Goal: Task Accomplishment & Management: Use online tool/utility

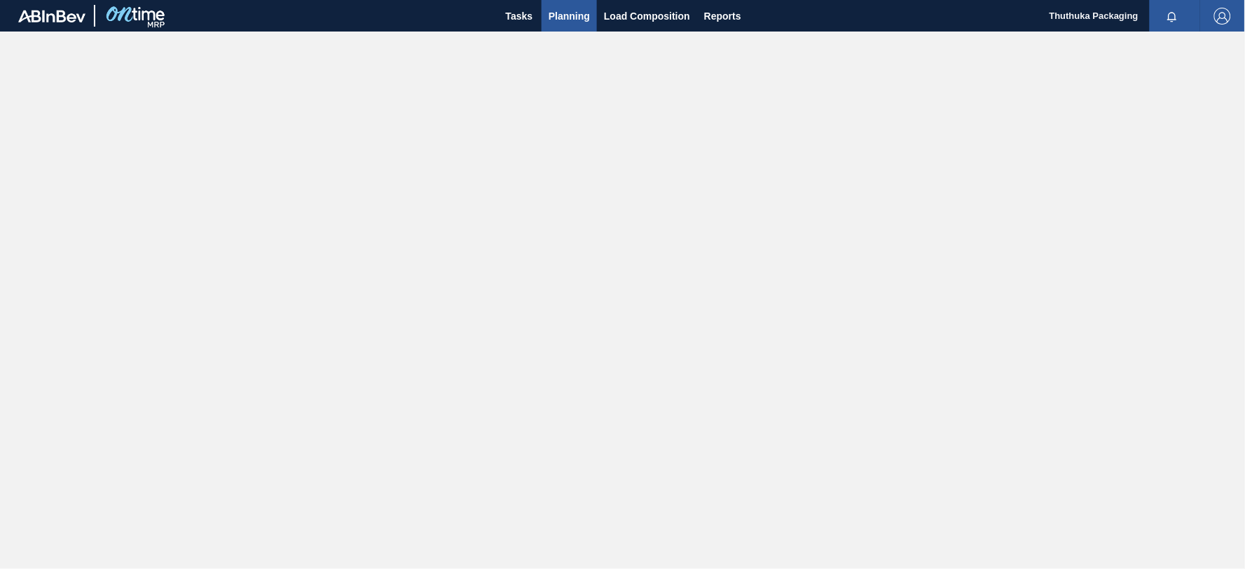
click at [567, 13] on span "Planning" at bounding box center [569, 16] width 41 height 17
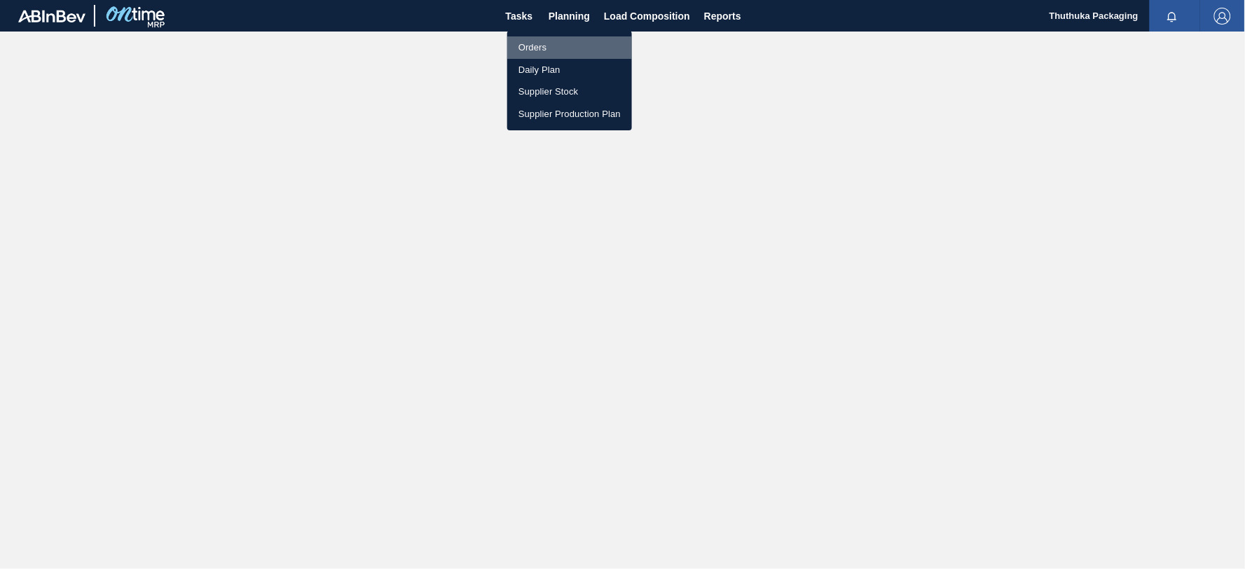
click at [531, 46] on li "Orders" at bounding box center [569, 47] width 125 height 22
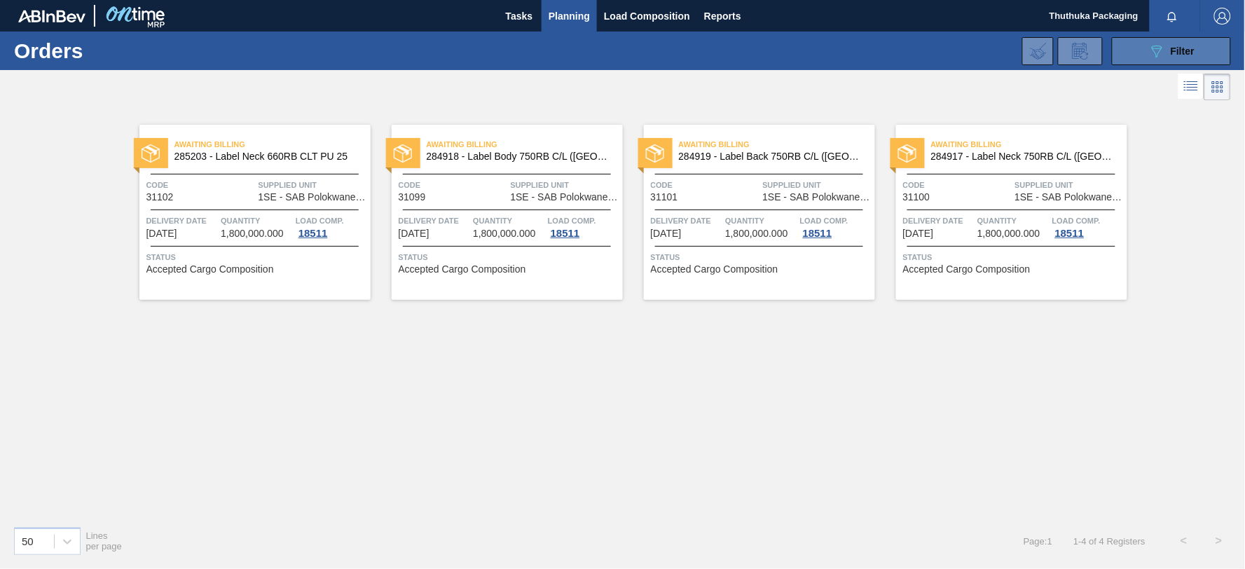
click at [1149, 53] on icon "089F7B8B-B2A5-4AFE-B5C0-19BA573D28AC" at bounding box center [1156, 51] width 17 height 17
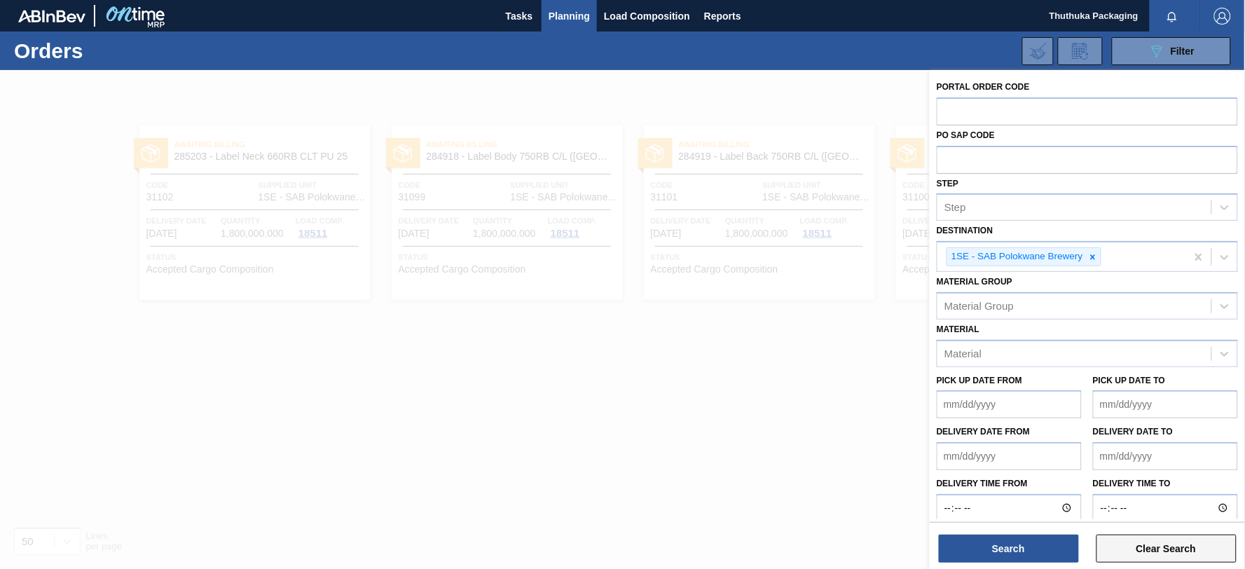
click at [1147, 546] on button "Clear Search" at bounding box center [1166, 549] width 140 height 28
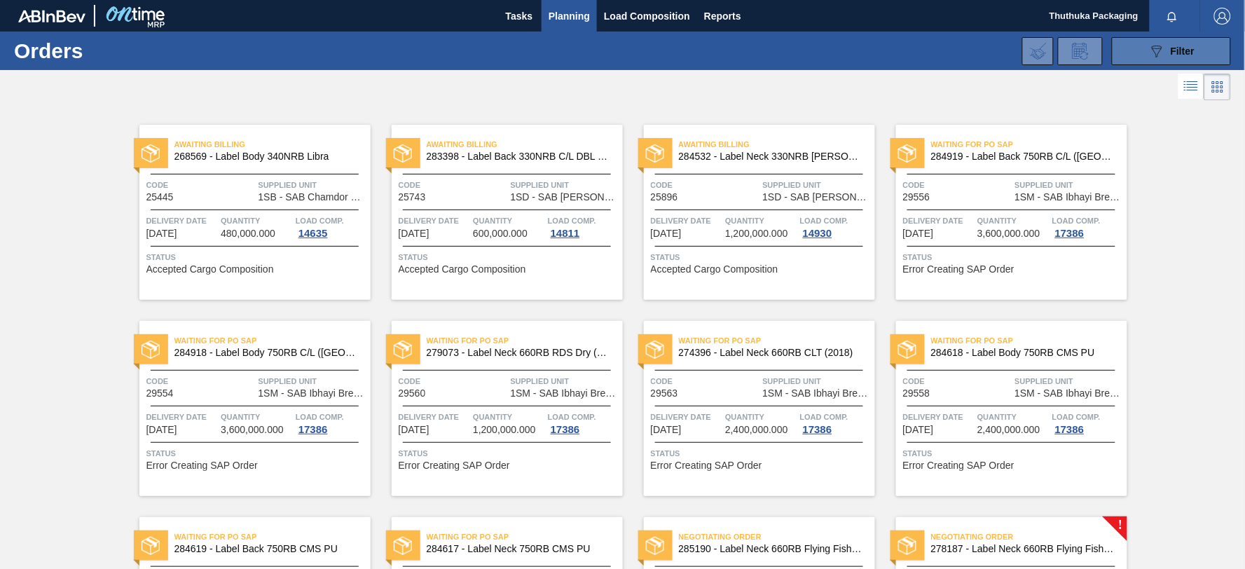
click at [1133, 50] on button "089F7B8B-B2A5-4AFE-B5C0-19BA573D28AC Filter" at bounding box center [1171, 51] width 119 height 28
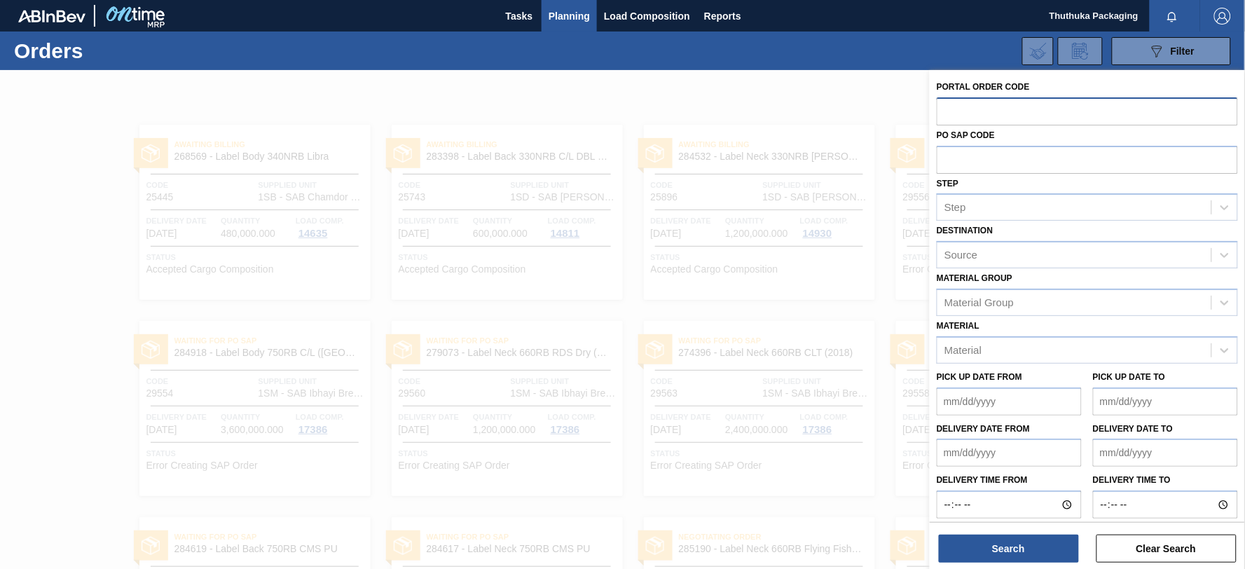
click at [983, 115] on input "text" at bounding box center [1087, 110] width 301 height 27
type input "31114"
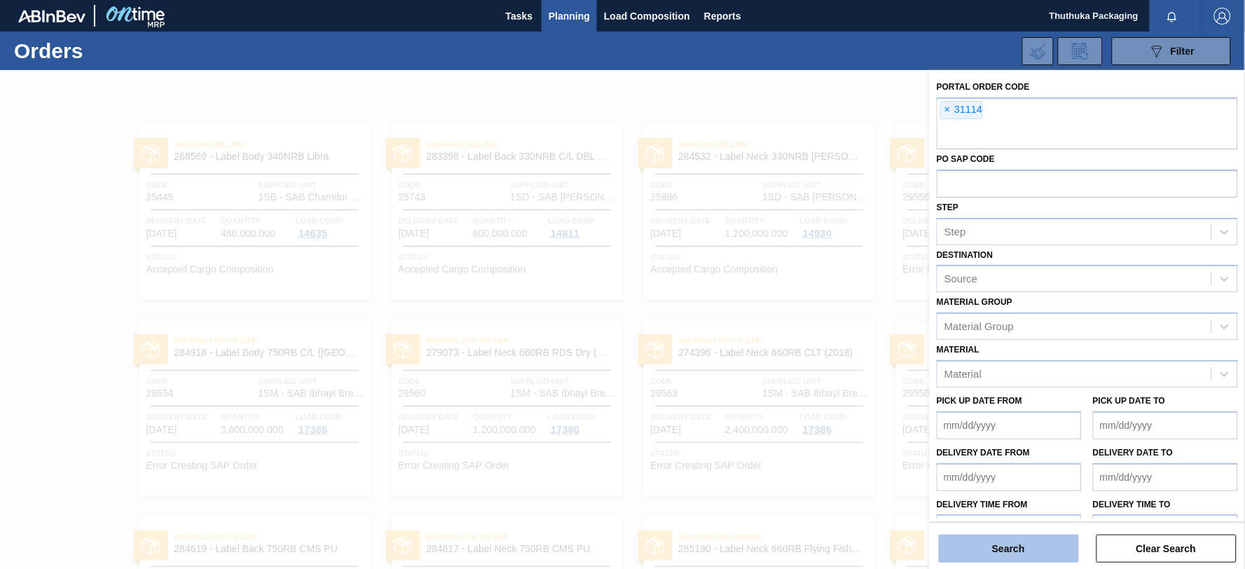
click at [1035, 550] on button "Search" at bounding box center [1009, 549] width 140 height 28
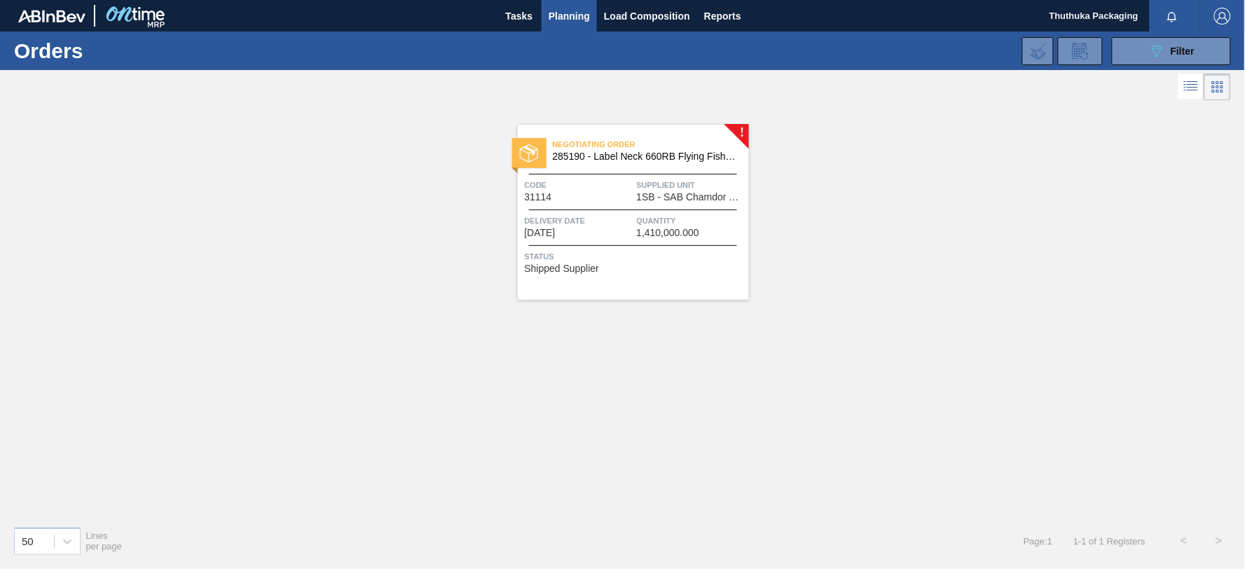
click at [647, 158] on span "285190 - Label Neck 660RB Flying Fish Lemon PU" at bounding box center [645, 156] width 185 height 11
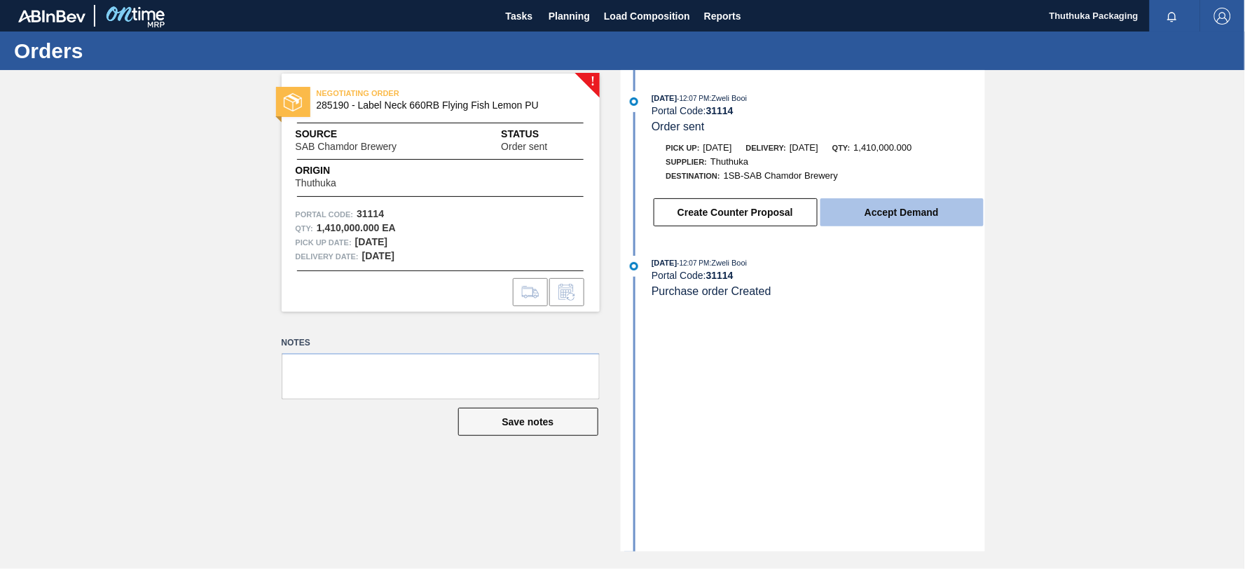
click at [901, 214] on button "Accept Demand" at bounding box center [901, 212] width 163 height 28
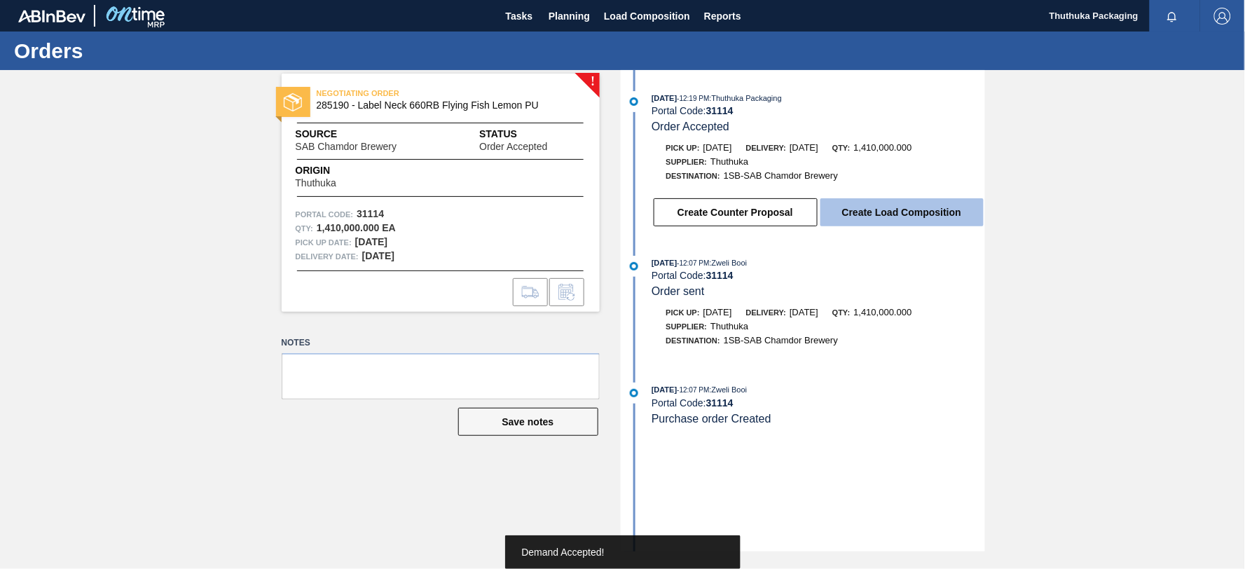
click at [901, 211] on button "Create Load Composition" at bounding box center [901, 212] width 163 height 28
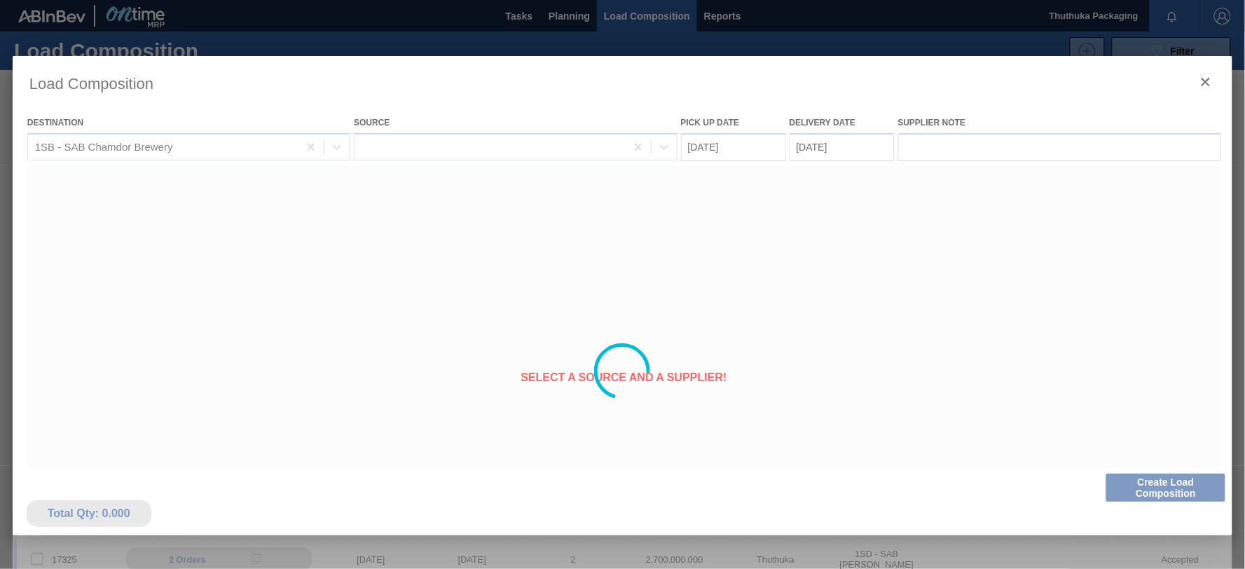
type Date "[DATE]"
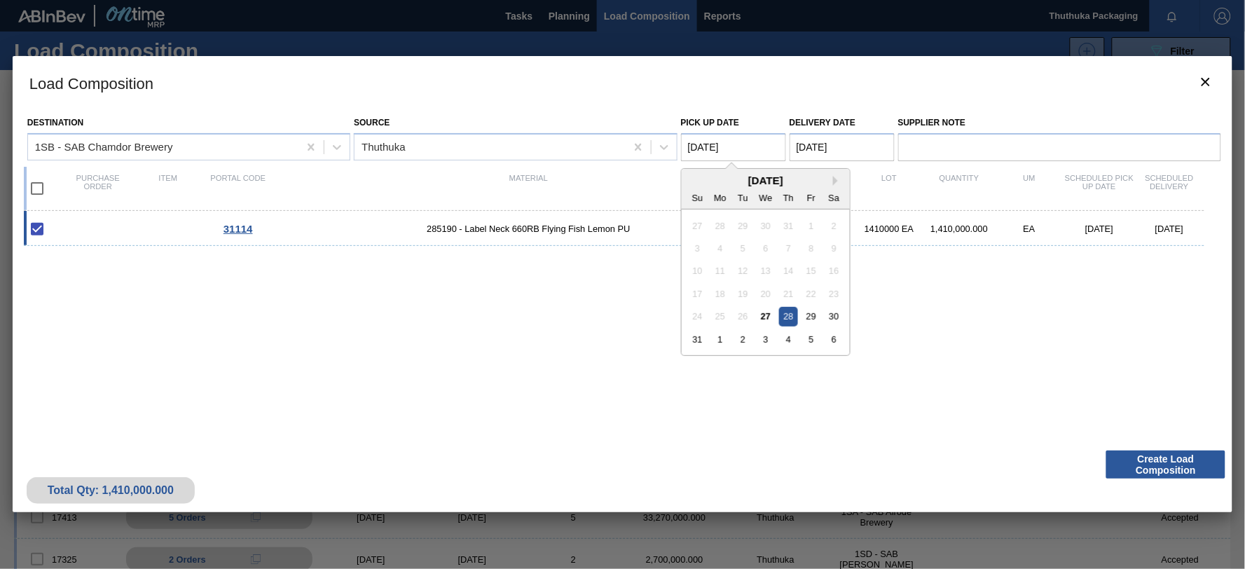
click at [758, 144] on Date "[DATE]" at bounding box center [733, 147] width 105 height 28
click at [787, 312] on div "28" at bounding box center [788, 316] width 19 height 19
click at [39, 186] on input "checkbox" at bounding box center [36, 188] width 29 height 29
checkbox input "true"
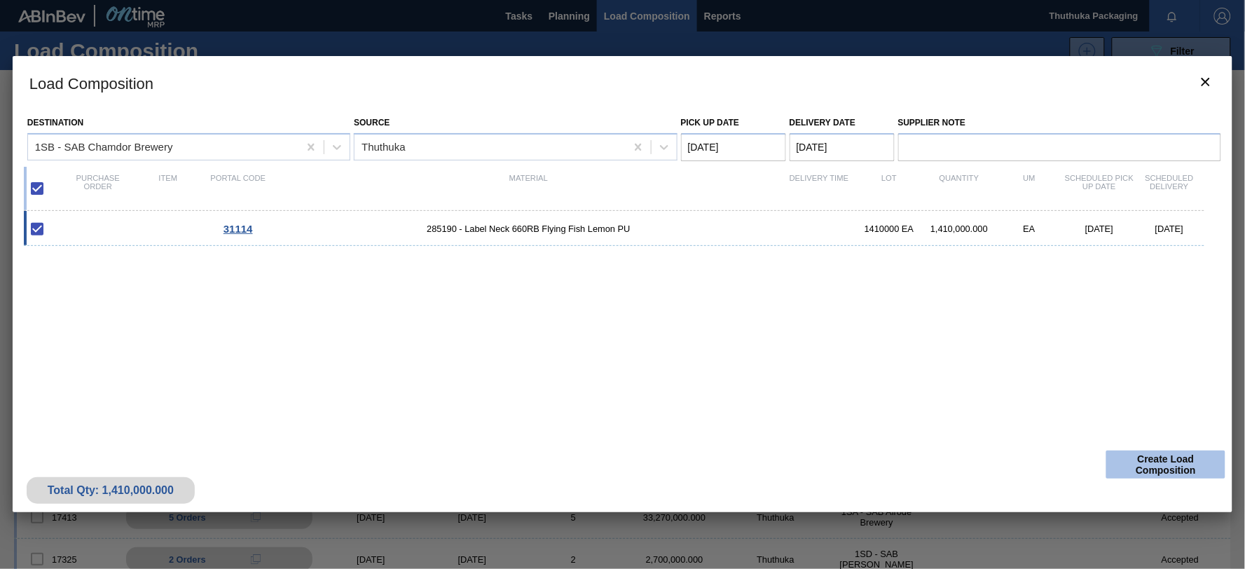
click at [1159, 467] on button "Create Load Composition" at bounding box center [1165, 464] width 119 height 28
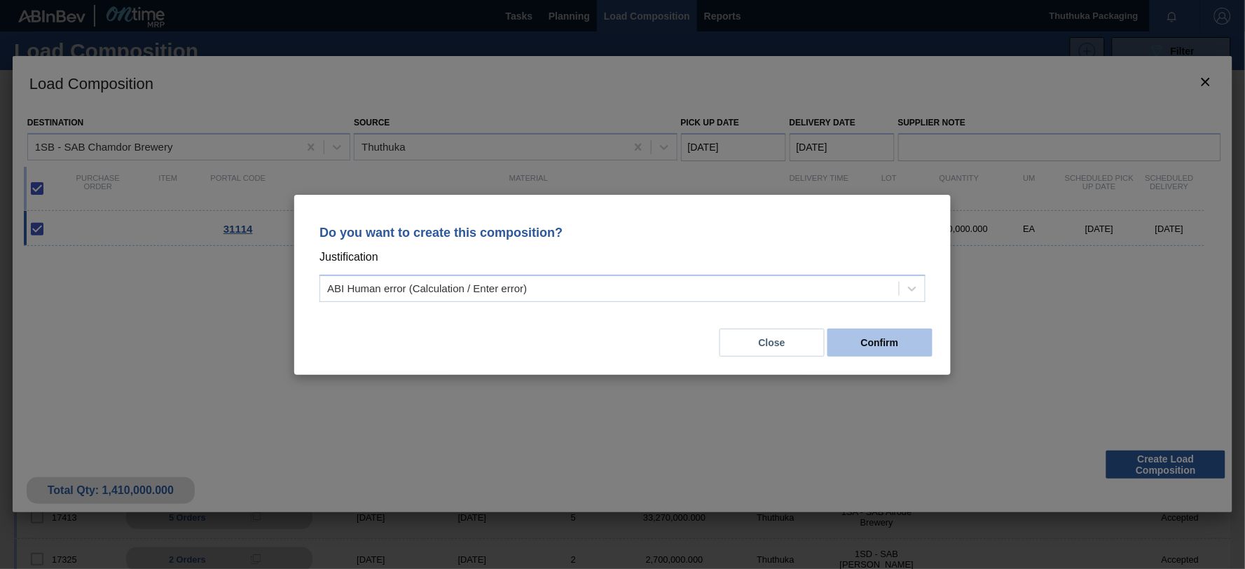
click at [883, 340] on button "Confirm" at bounding box center [879, 343] width 105 height 28
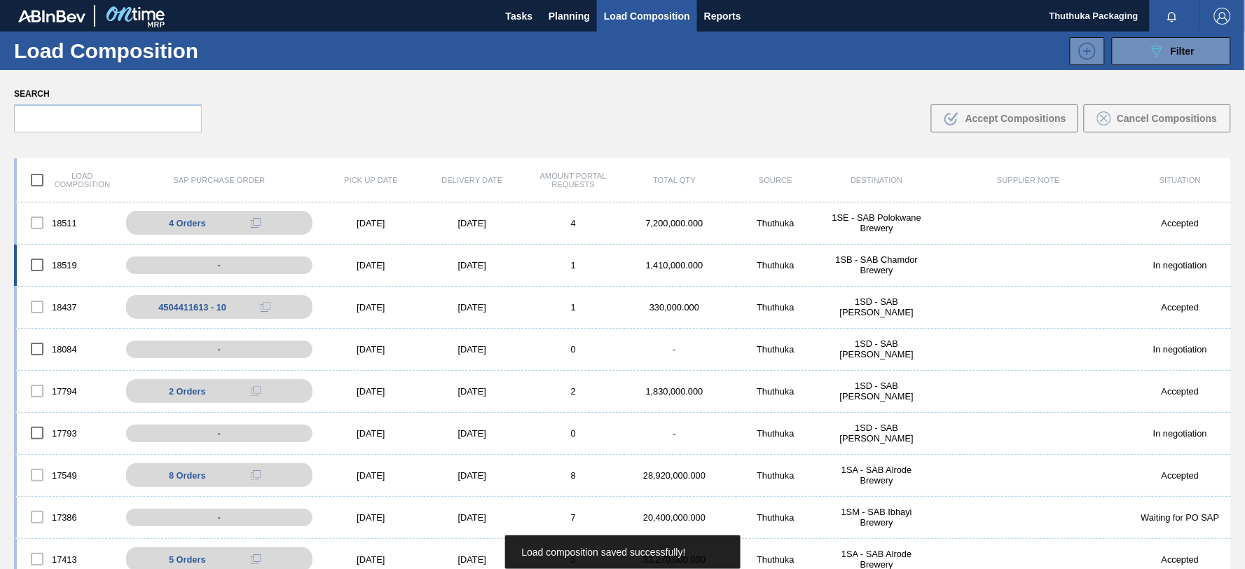
click at [682, 261] on div "1,410,000.000" at bounding box center [674, 265] width 101 height 11
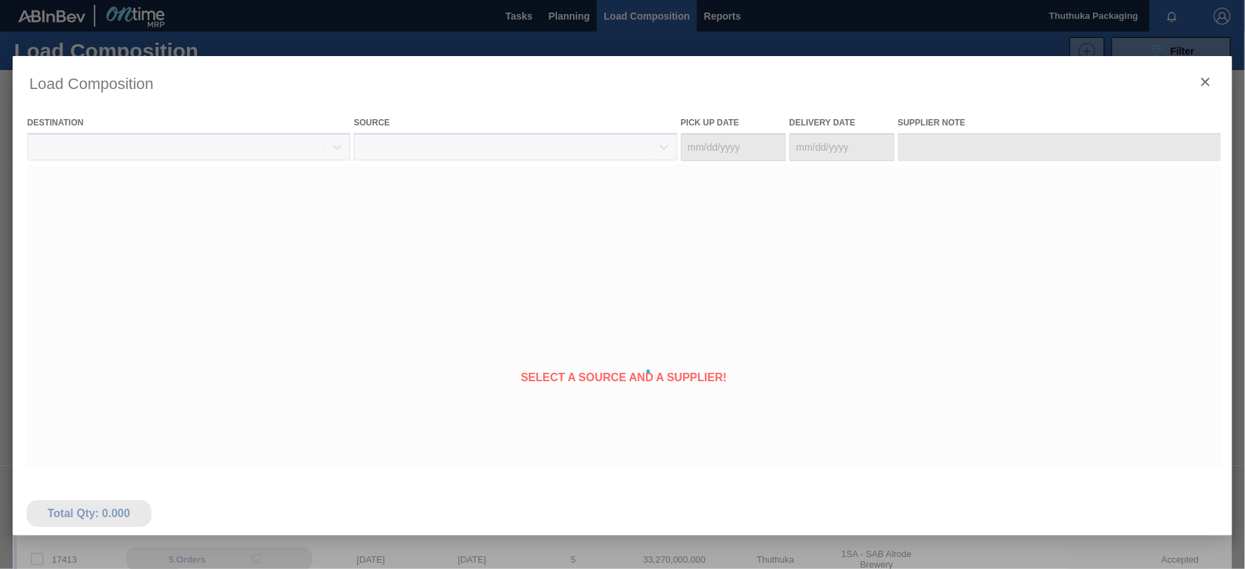
type Date "[DATE]"
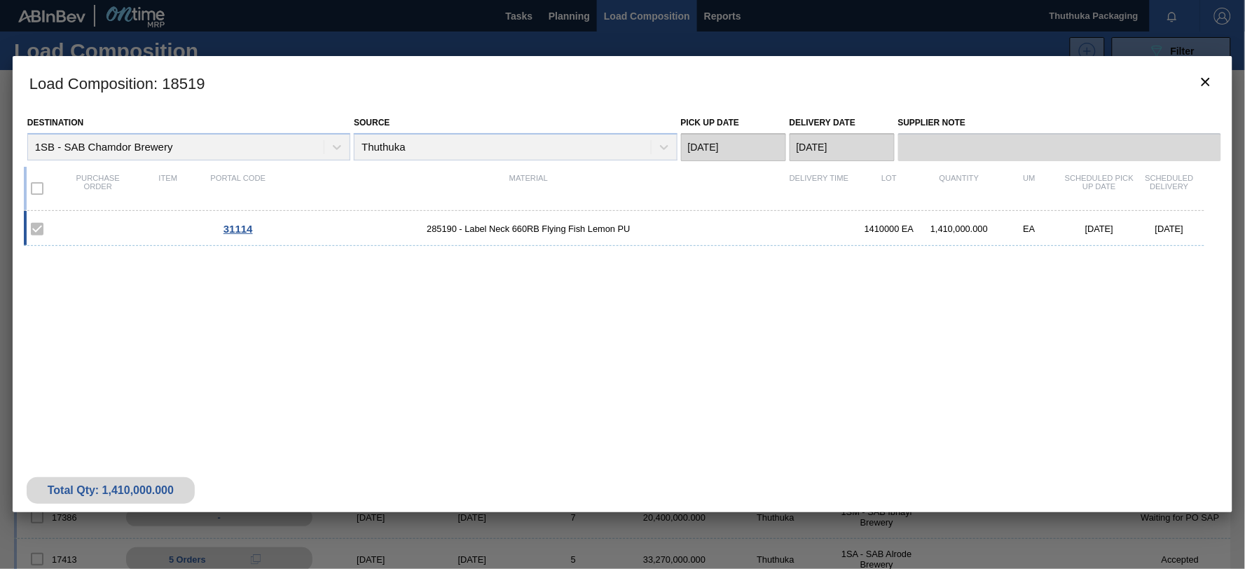
click at [622, 418] on div "31114 285190 - Label Neck 660RB Flying Fish Lemon PU 1410000 EA 1,410,000.000 E…" at bounding box center [620, 319] width 1192 height 216
click at [1206, 78] on icon "botão de ícone" at bounding box center [1205, 82] width 17 height 17
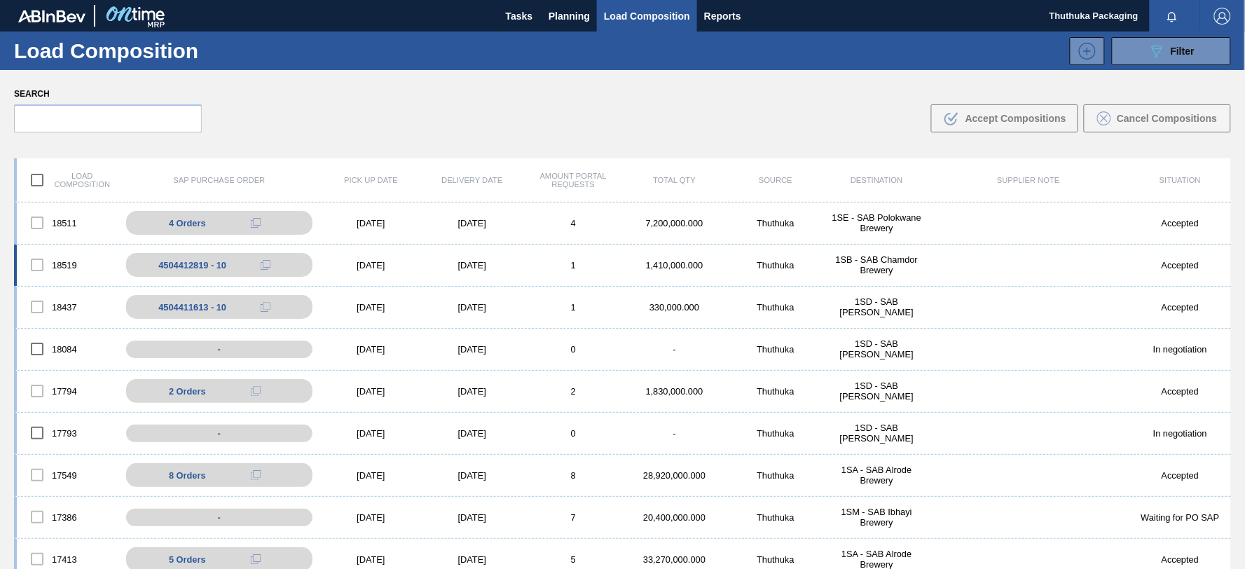
click at [874, 262] on div "1SB - SAB Chamdor Brewery" at bounding box center [876, 264] width 101 height 21
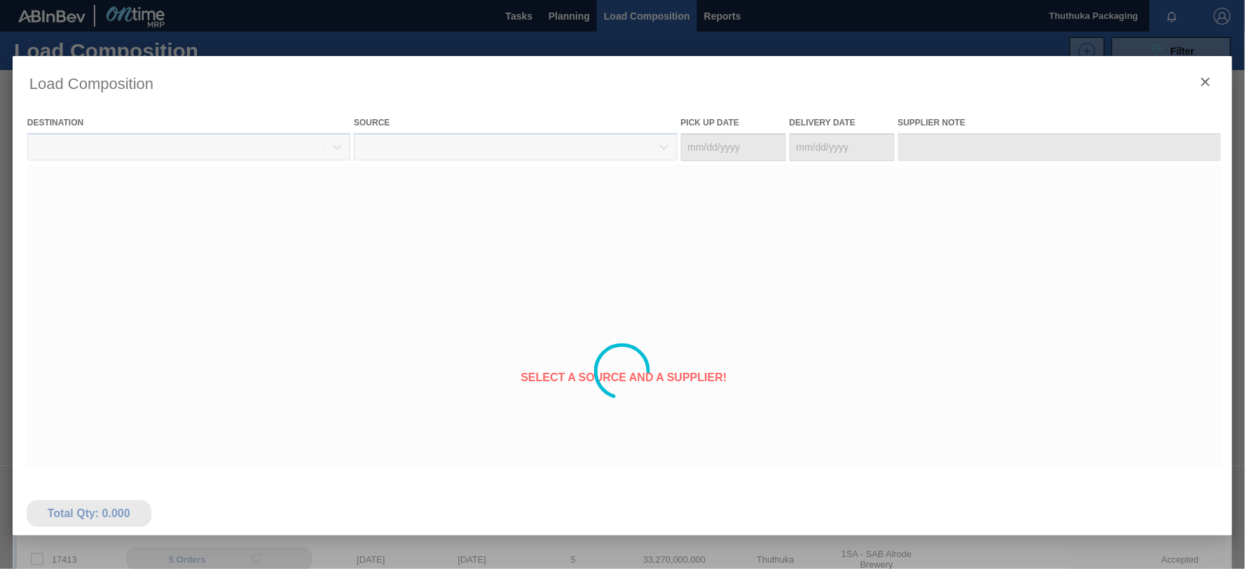
type Date "[DATE]"
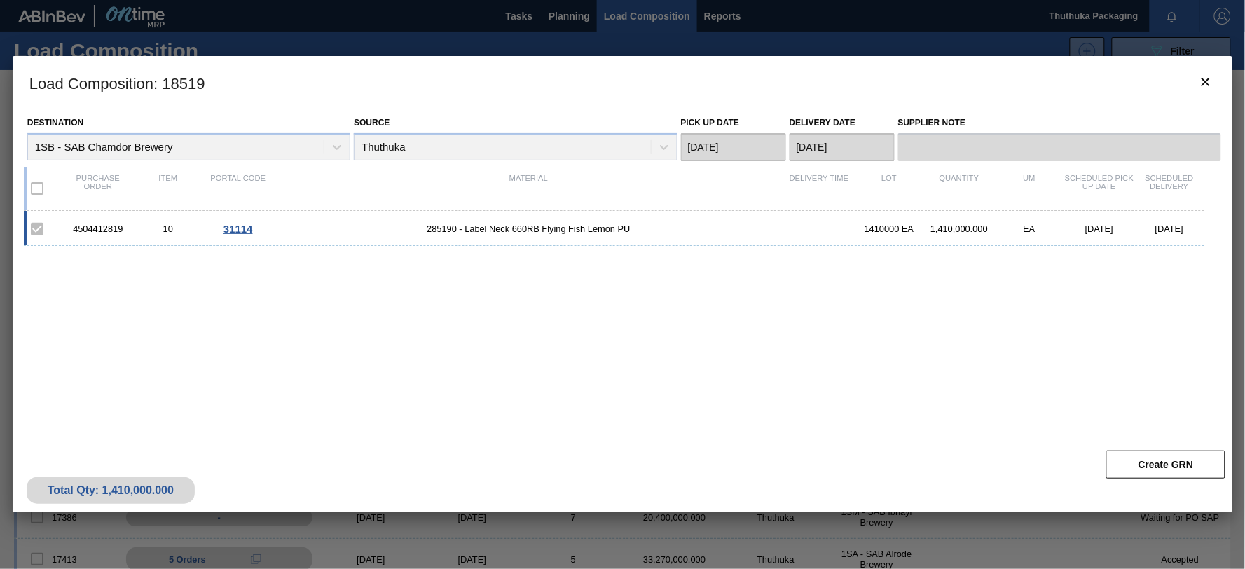
click at [112, 226] on div "4504412819" at bounding box center [98, 228] width 70 height 11
copy div "4504412819"
click at [437, 228] on span "285190 - Label Neck 660RB Flying Fish Lemon PU" at bounding box center [528, 228] width 511 height 11
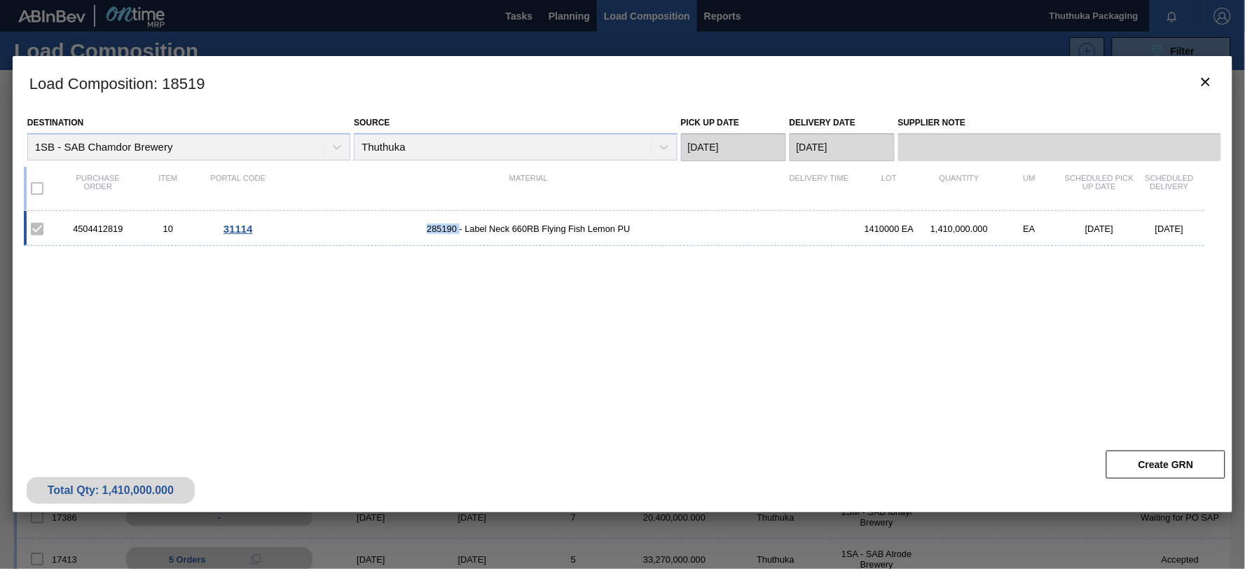
copy span "285190"
click at [1198, 79] on icon "botão de ícone" at bounding box center [1205, 82] width 17 height 17
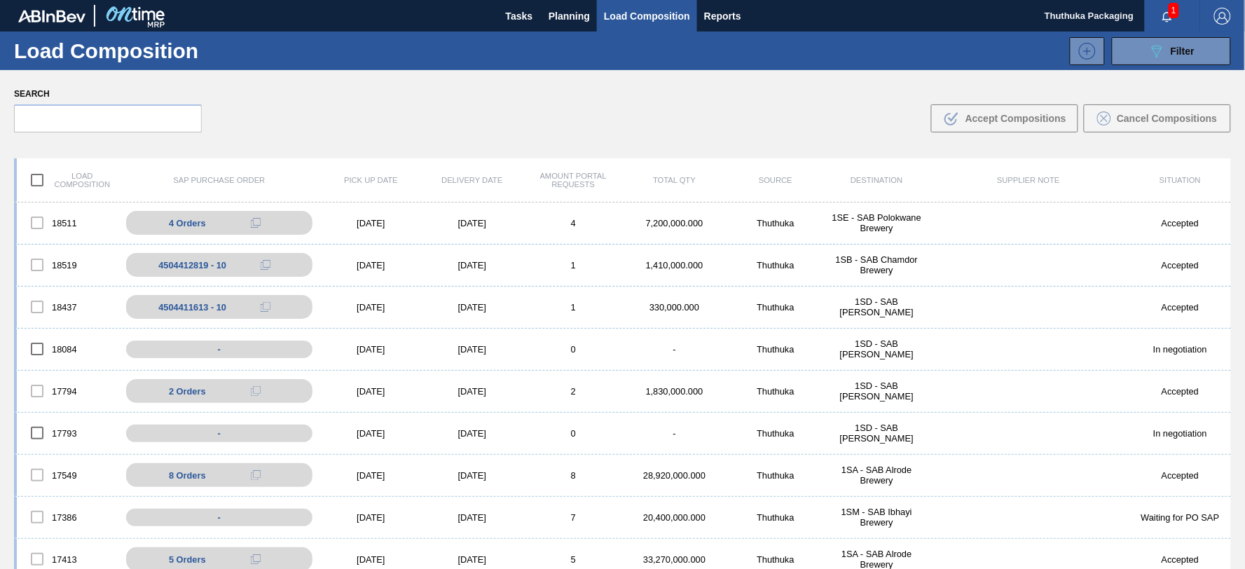
click at [1165, 11] on icon "button" at bounding box center [1167, 16] width 11 height 11
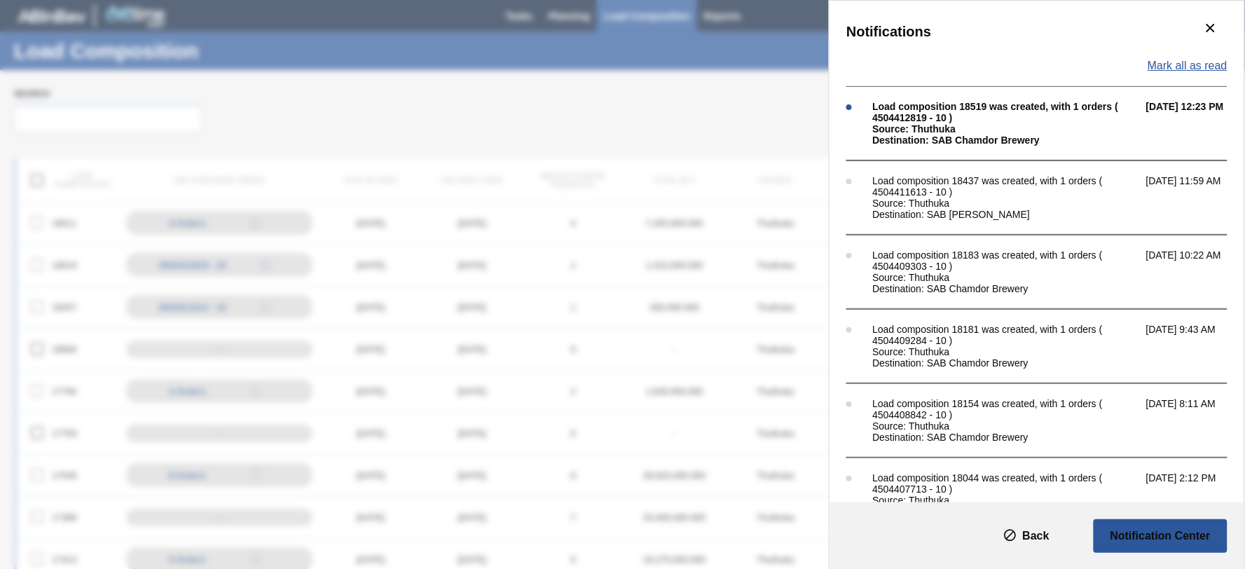
click at [1164, 64] on span "Mark all as read" at bounding box center [1188, 66] width 80 height 13
